Goal: Book appointment/travel/reservation

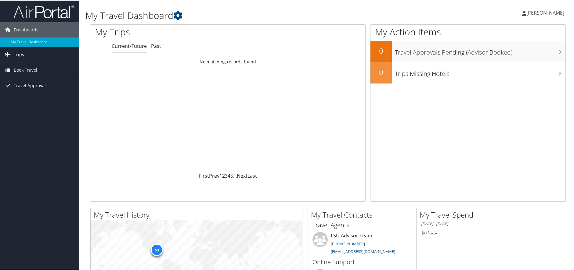
click at [29, 60] on link "Trips" at bounding box center [39, 53] width 79 height 15
click at [29, 95] on span "Book Travel" at bounding box center [25, 96] width 23 height 15
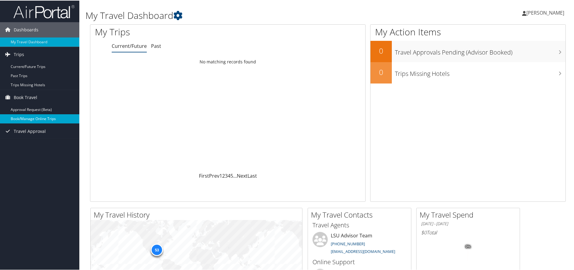
click at [34, 118] on link "Book/Manage Online Trips" at bounding box center [39, 118] width 79 height 9
